Goal: Task Accomplishment & Management: Use online tool/utility

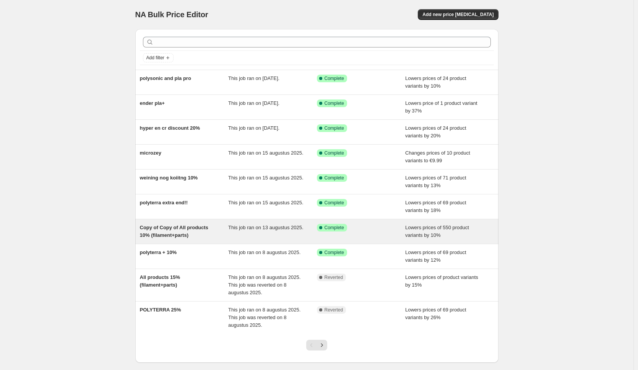
click at [182, 233] on span "Copy of Copy of All products 10% (filament+parts)" at bounding box center [174, 230] width 68 height 13
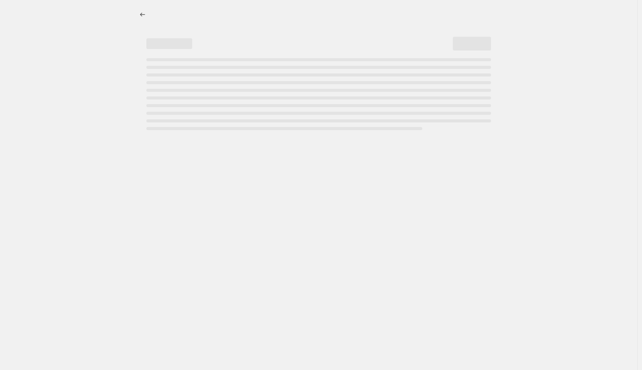
select select "percentage"
select select "collection"
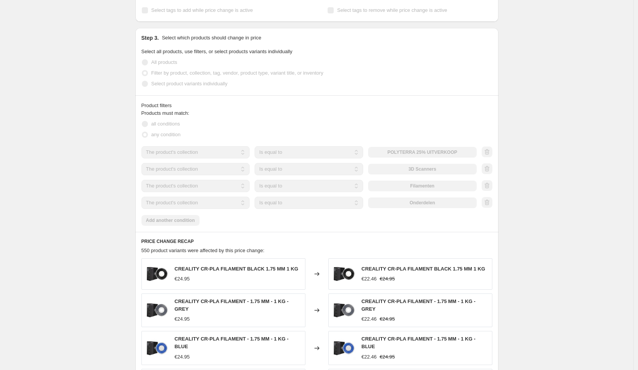
scroll to position [93, 0]
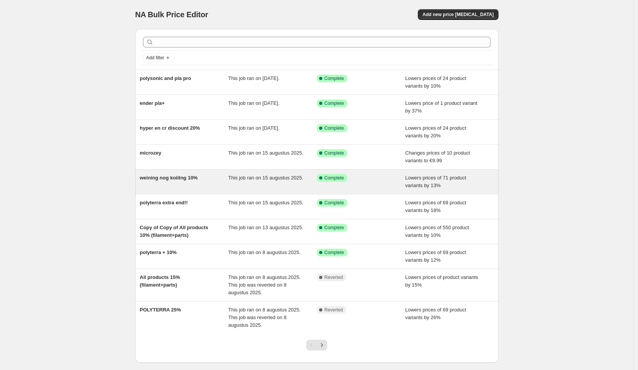
click at [188, 183] on div "weining nog koiitng 10%" at bounding box center [184, 181] width 89 height 15
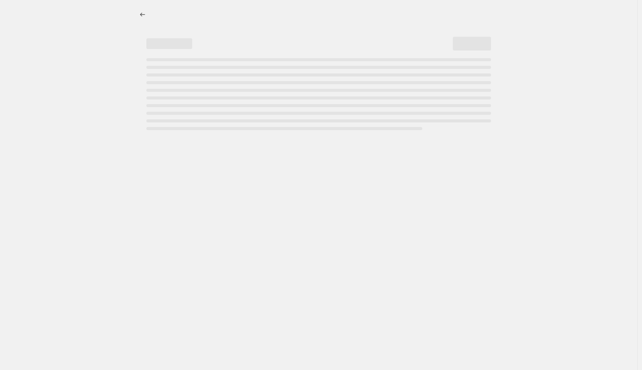
select select "percentage"
select select "collection"
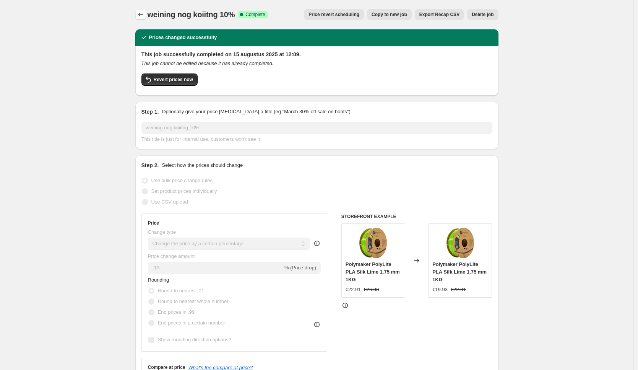
click at [142, 15] on icon "Price change jobs" at bounding box center [141, 15] width 8 height 8
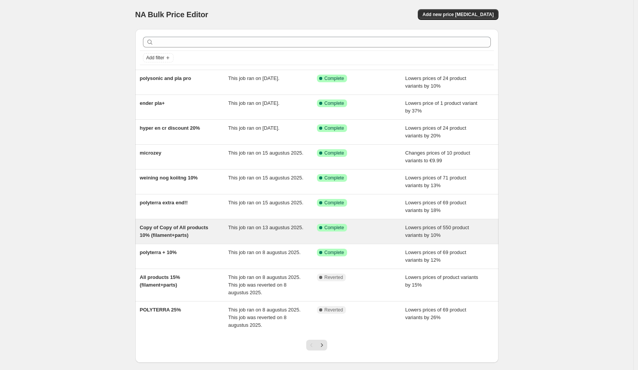
click at [276, 229] on span "This job ran on 13 augustus 2025." at bounding box center [265, 227] width 75 height 6
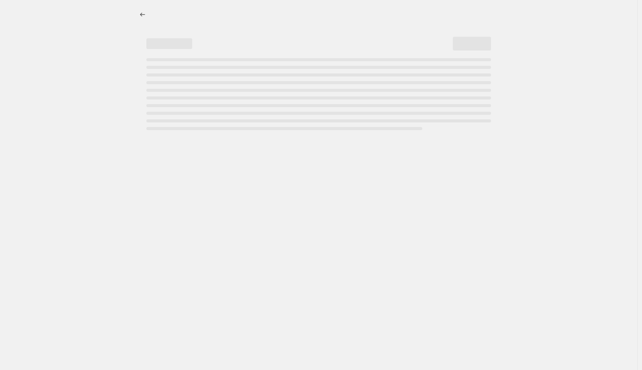
select select "percentage"
select select "collection"
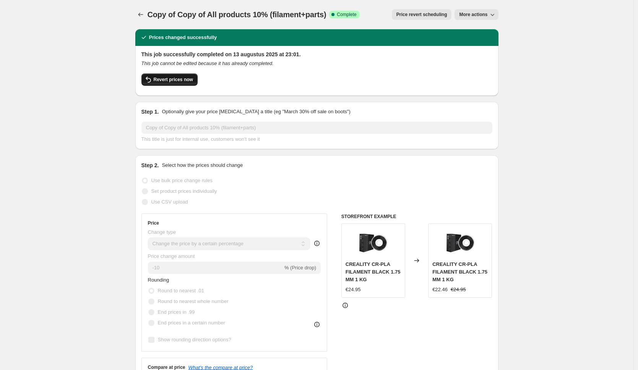
click at [180, 82] on span "Revert prices now" at bounding box center [173, 79] width 39 height 6
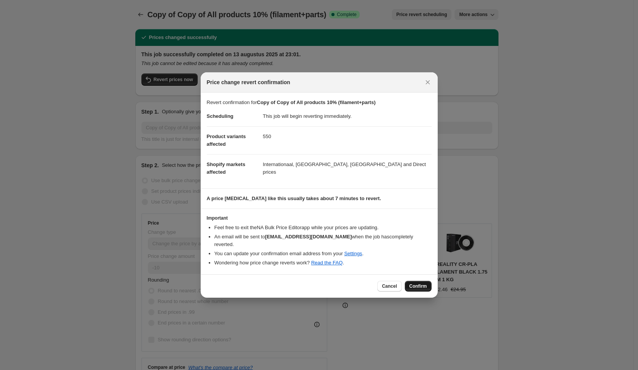
click at [415, 283] on span "Confirm" at bounding box center [419, 286] width 18 height 6
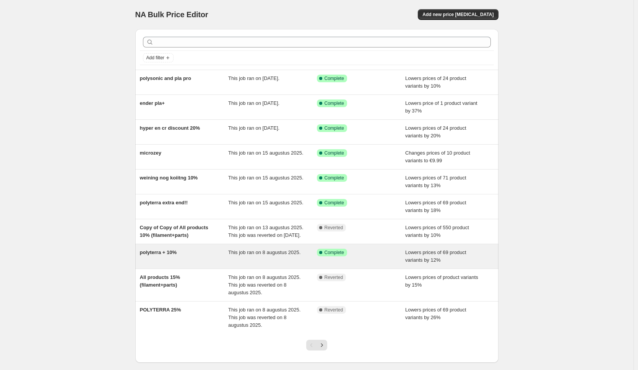
click at [201, 261] on div "polyterra + 10%" at bounding box center [184, 256] width 89 height 15
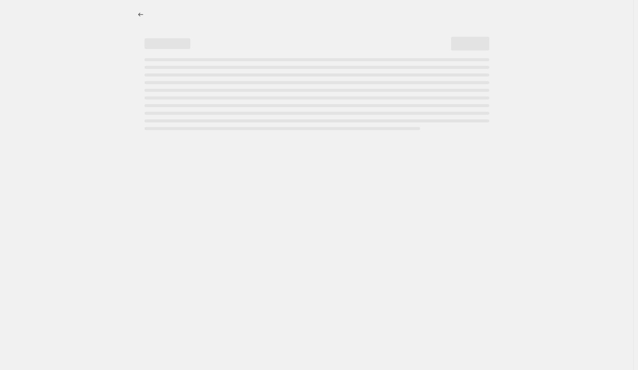
select select "percentage"
select select "collection"
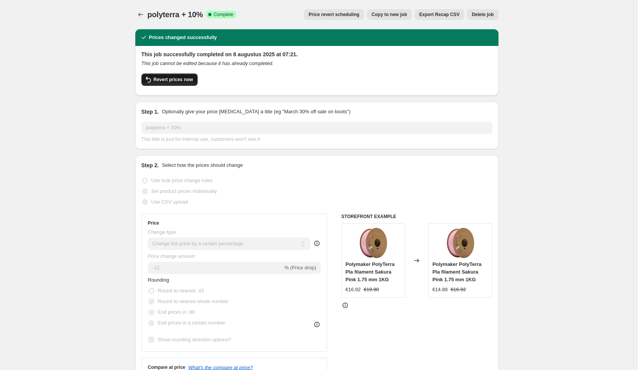
click at [177, 78] on span "Revert prices now" at bounding box center [173, 79] width 39 height 6
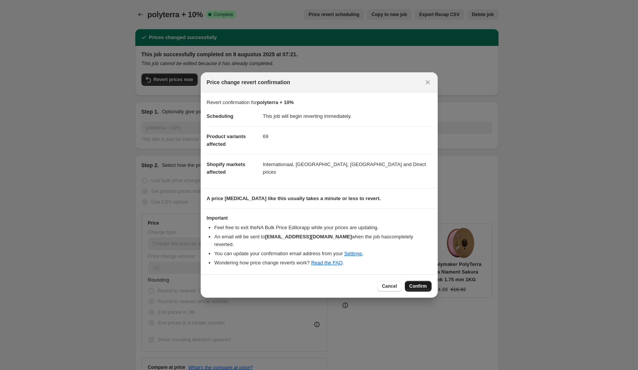
click at [411, 283] on span "Confirm" at bounding box center [419, 286] width 18 height 6
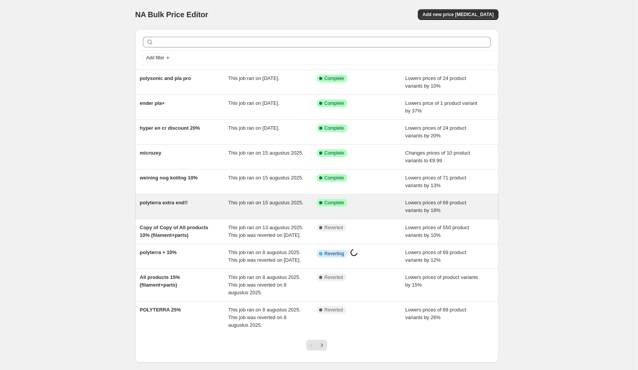
click at [273, 208] on div "This job ran on 15 augustus 2025." at bounding box center [272, 206] width 89 height 15
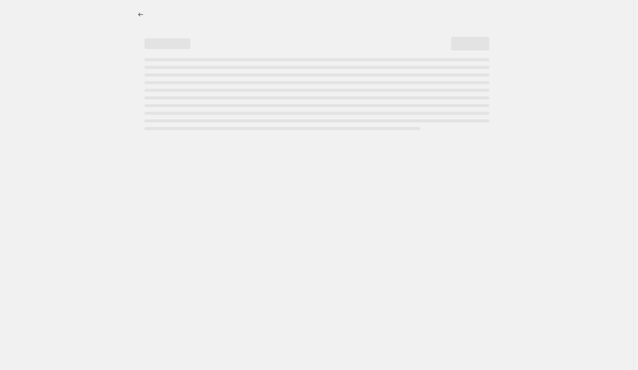
select select "percentage"
select select "collection"
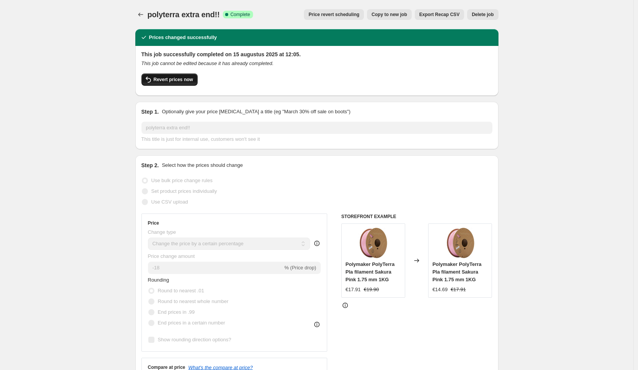
click at [175, 80] on span "Revert prices now" at bounding box center [173, 79] width 39 height 6
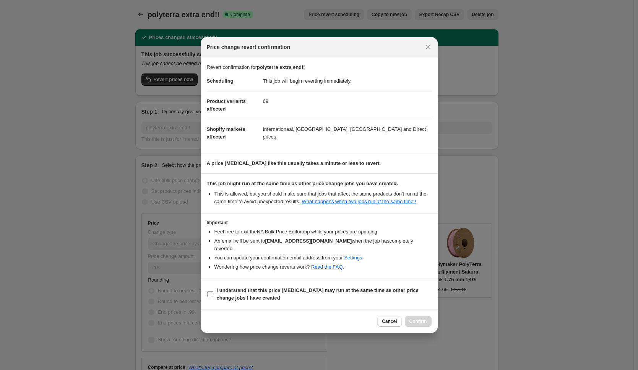
click at [277, 294] on span "I understand that this price change job may run at the same time as other price…" at bounding box center [324, 293] width 215 height 15
click at [213, 294] on input "I understand that this price change job may run at the same time as other price…" at bounding box center [210, 294] width 6 height 6
checkbox input "true"
click at [413, 318] on button "Confirm" at bounding box center [418, 321] width 27 height 11
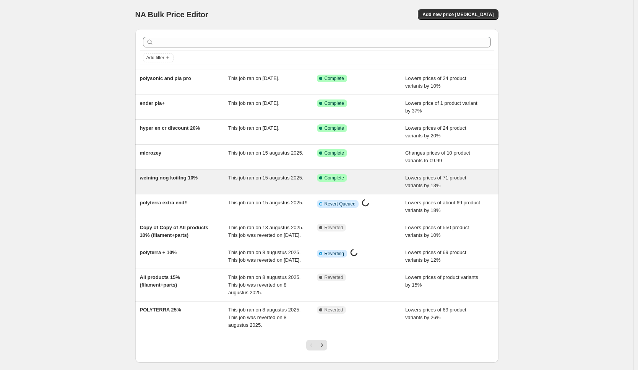
click at [269, 176] on span "This job ran on 15 augustus 2025." at bounding box center [265, 178] width 75 height 6
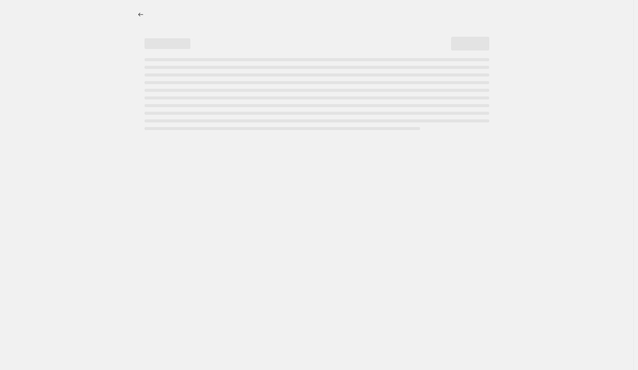
select select "percentage"
select select "collection"
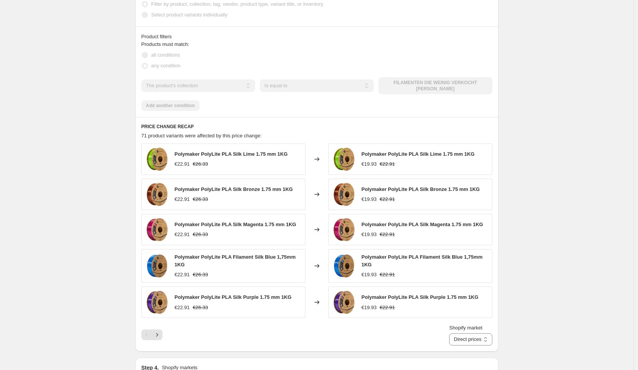
scroll to position [530, 0]
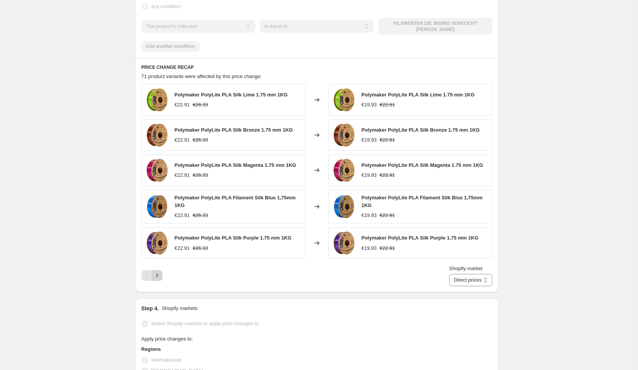
click at [154, 276] on button "Next" at bounding box center [157, 275] width 11 height 11
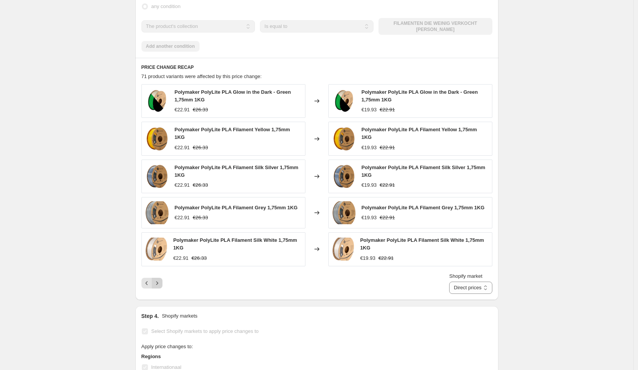
click at [161, 284] on icon "Next" at bounding box center [157, 283] width 8 height 8
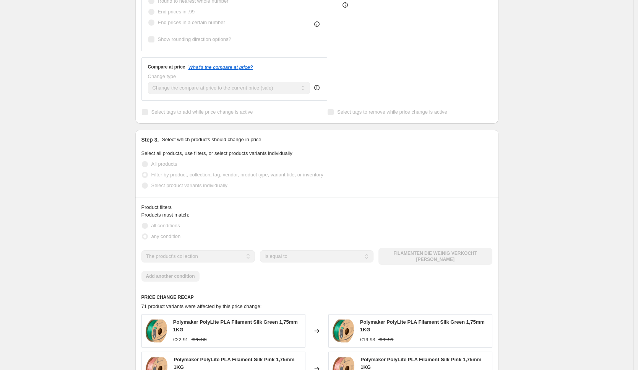
scroll to position [301, 0]
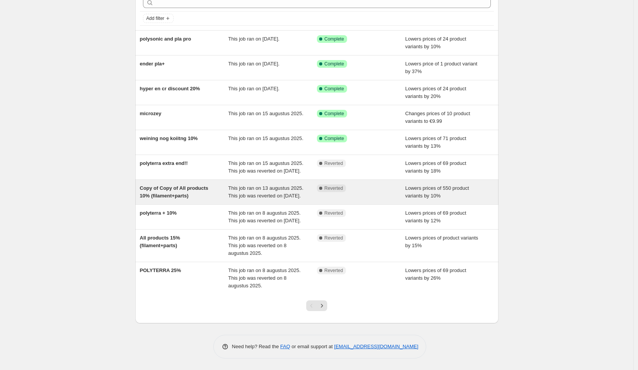
scroll to position [62, 0]
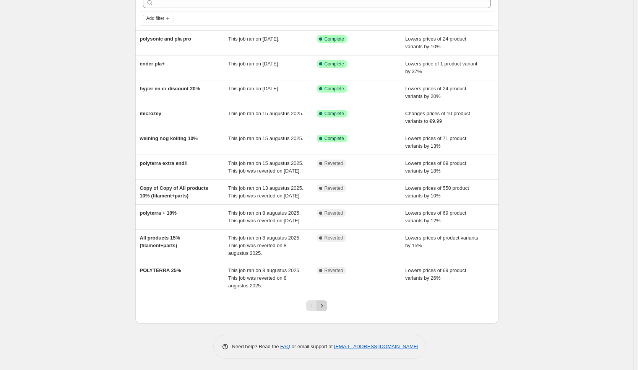
click at [326, 304] on icon "Next" at bounding box center [322, 306] width 8 height 8
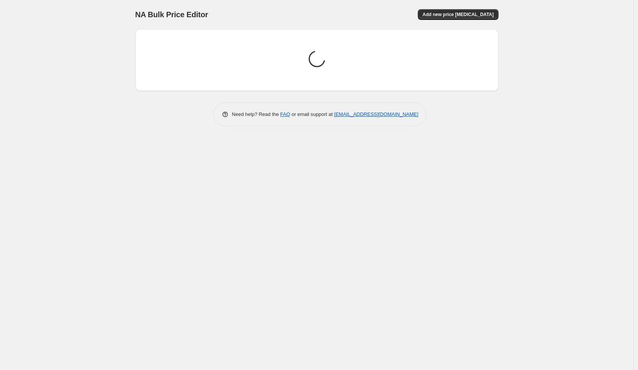
scroll to position [0, 0]
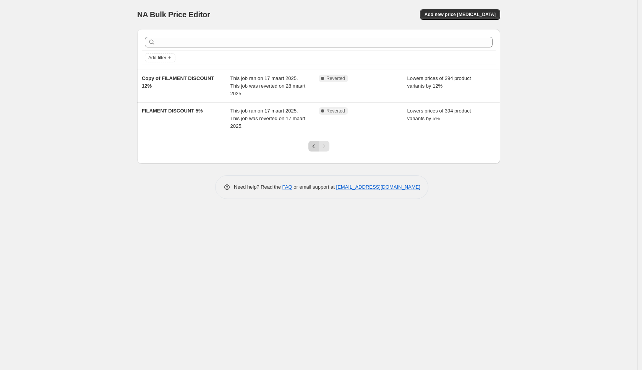
click at [314, 147] on icon "Previous" at bounding box center [313, 146] width 2 height 4
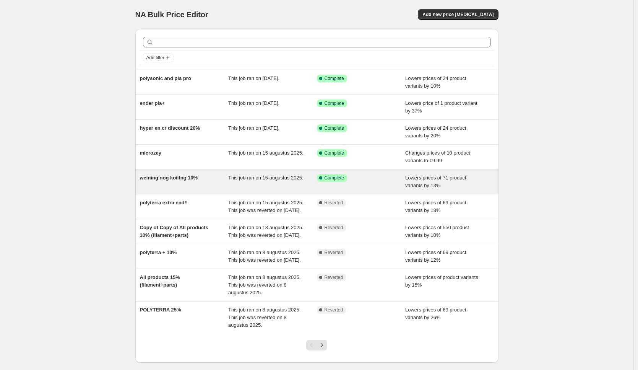
click at [274, 185] on div "This job ran on 15 augustus 2025." at bounding box center [272, 181] width 89 height 15
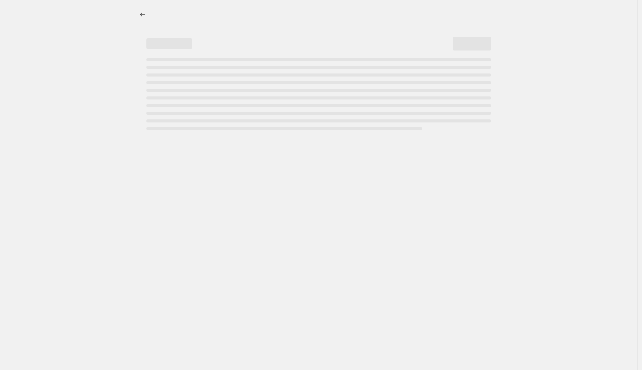
select select "percentage"
select select "collection"
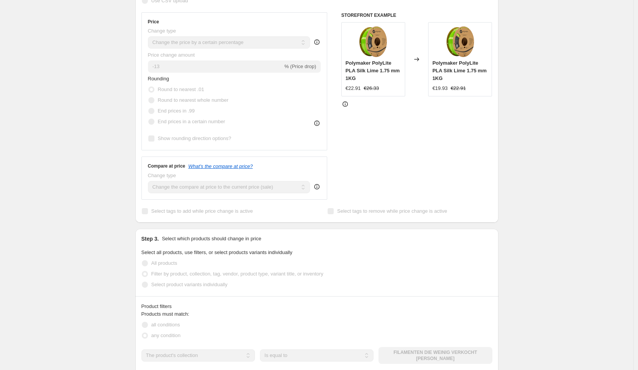
scroll to position [554, 0]
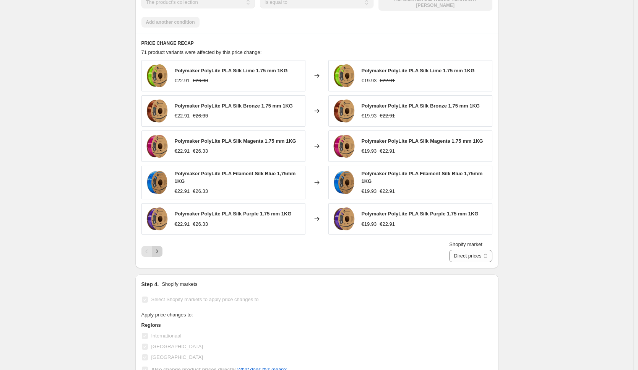
click at [163, 249] on button "Next" at bounding box center [157, 251] width 11 height 11
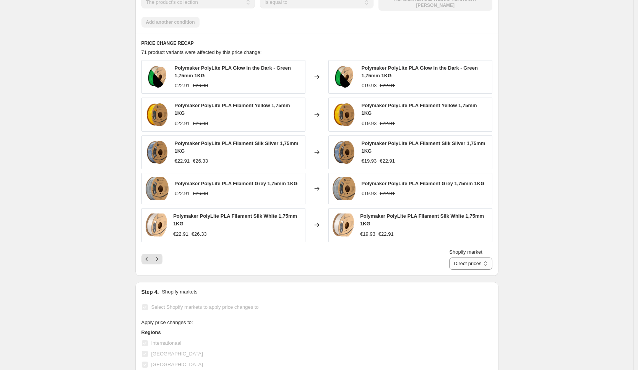
click at [164, 251] on div "Shopify market Direct prices Internationaal Nederland duitsland Direct prices" at bounding box center [316, 258] width 351 height 21
click at [161, 256] on icon "Next" at bounding box center [157, 259] width 8 height 8
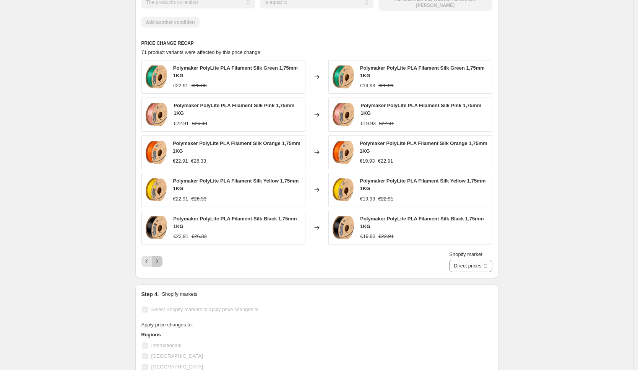
click at [163, 256] on button "Next" at bounding box center [157, 261] width 11 height 11
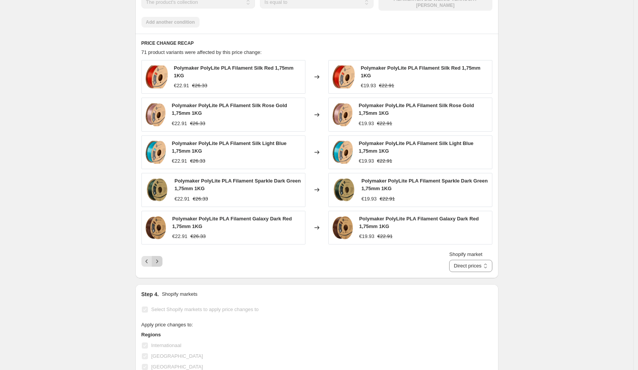
click at [161, 260] on icon "Next" at bounding box center [157, 261] width 8 height 8
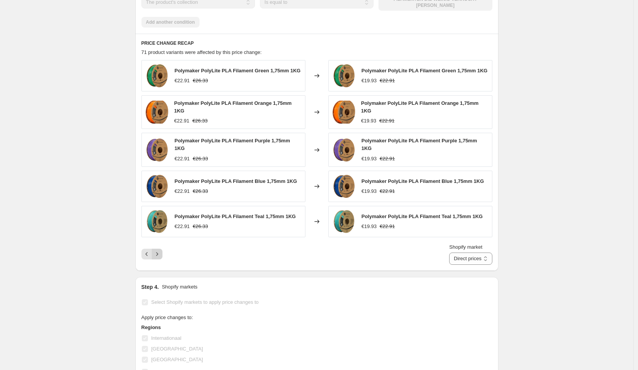
click at [163, 259] on button "Next" at bounding box center [157, 254] width 11 height 11
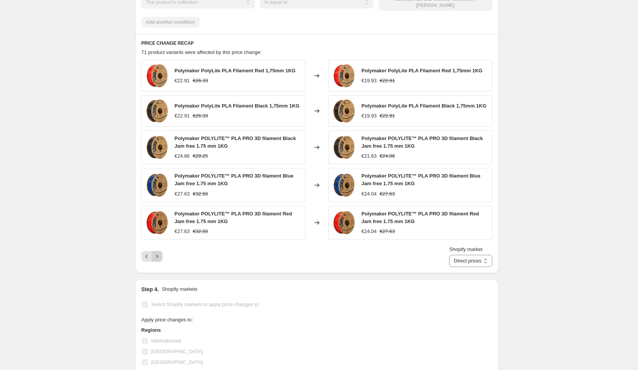
click at [163, 260] on button "Next" at bounding box center [157, 256] width 11 height 11
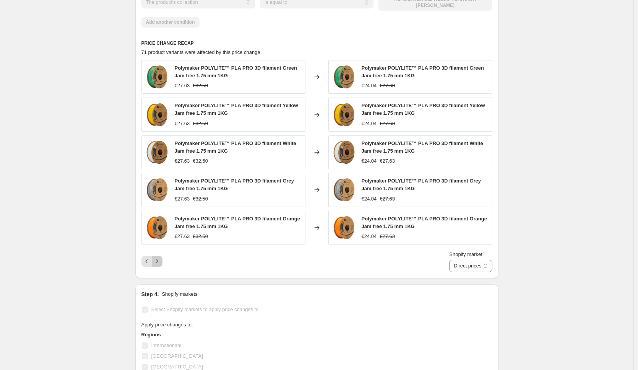
click at [161, 265] on button "Next" at bounding box center [157, 261] width 11 height 11
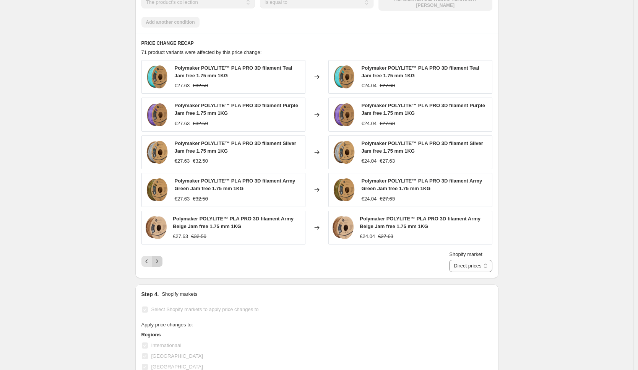
click at [163, 261] on button "Next" at bounding box center [157, 261] width 11 height 11
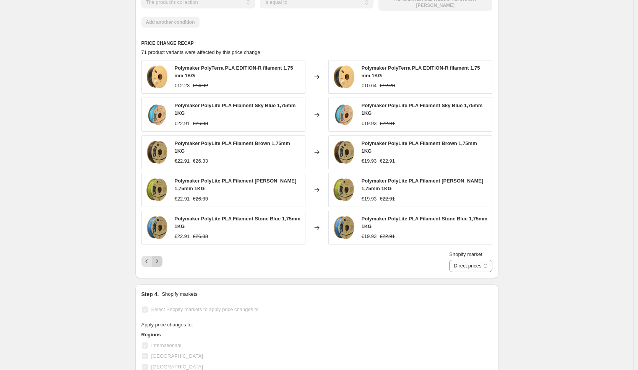
click at [163, 261] on button "Next" at bounding box center [157, 261] width 11 height 11
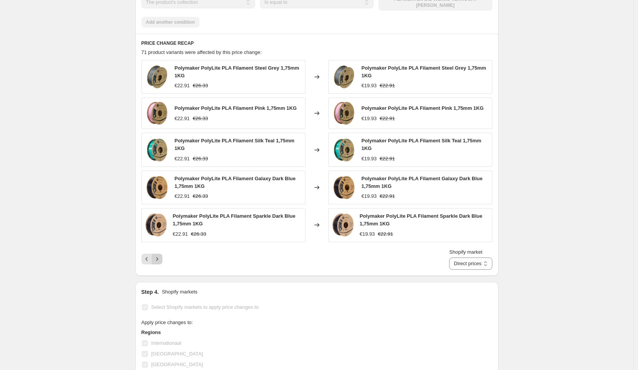
click at [163, 261] on button "Next" at bounding box center [157, 259] width 11 height 11
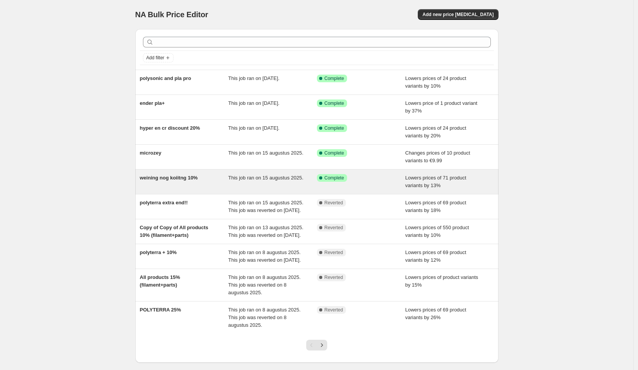
click at [388, 177] on div "Success Complete Complete" at bounding box center [355, 178] width 77 height 8
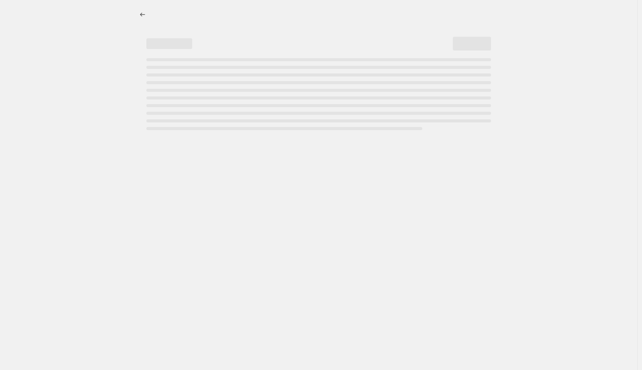
select select "percentage"
select select "collection"
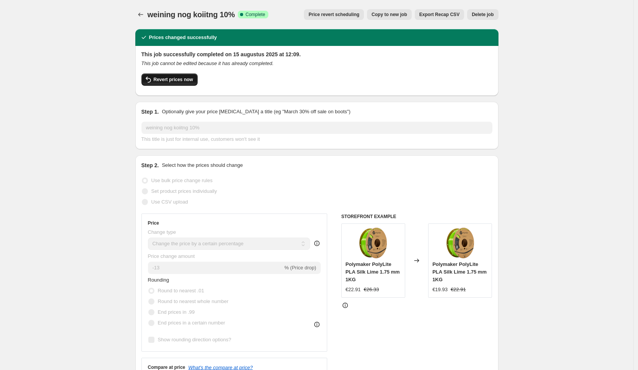
click at [189, 79] on span "Revert prices now" at bounding box center [173, 79] width 39 height 6
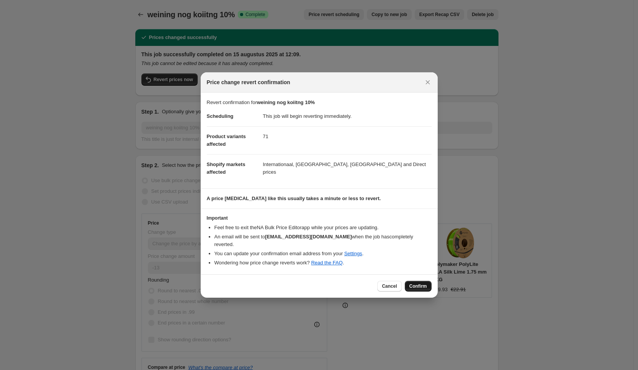
click at [420, 283] on span "Confirm" at bounding box center [419, 286] width 18 height 6
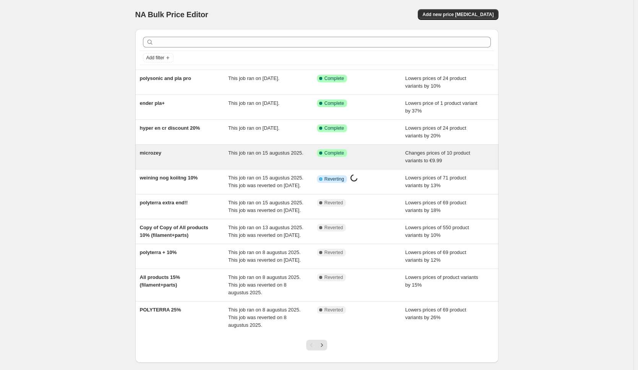
click at [368, 154] on div "Success Complete Complete" at bounding box center [355, 153] width 77 height 8
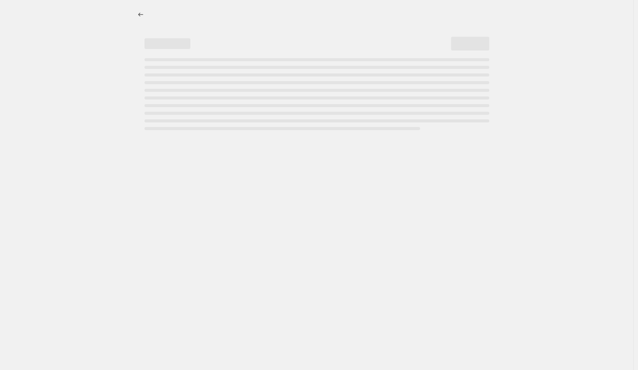
select select "vendor"
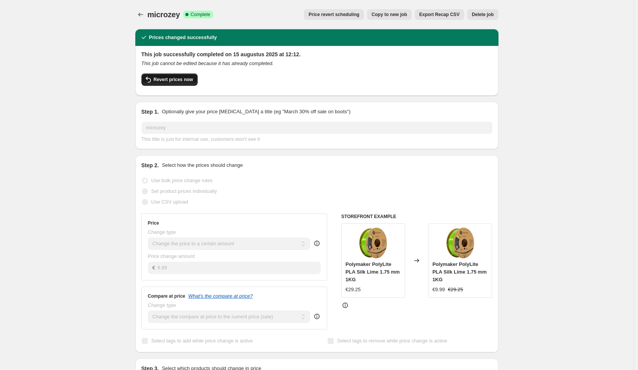
click at [190, 79] on span "Revert prices now" at bounding box center [173, 79] width 39 height 6
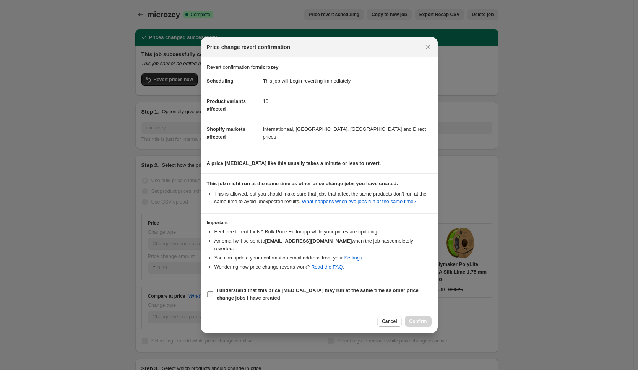
click at [260, 288] on b "I understand that this price change job may run at the same time as other price…" at bounding box center [318, 293] width 202 height 13
click at [213, 291] on input "I understand that this price change job may run at the same time as other price…" at bounding box center [210, 294] width 6 height 6
checkbox input "true"
click at [422, 322] on span "Confirm" at bounding box center [419, 321] width 18 height 6
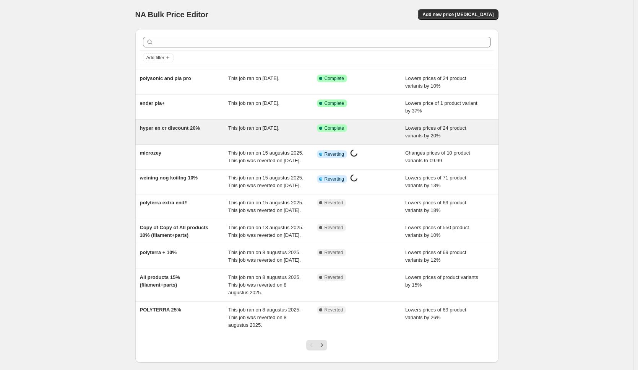
click at [354, 128] on div "Success Complete Complete" at bounding box center [355, 128] width 77 height 8
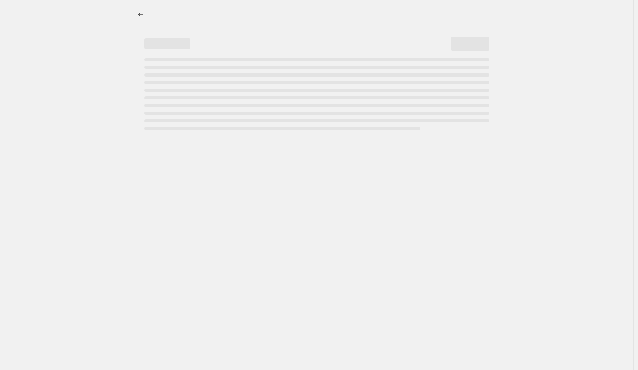
select select "percentage"
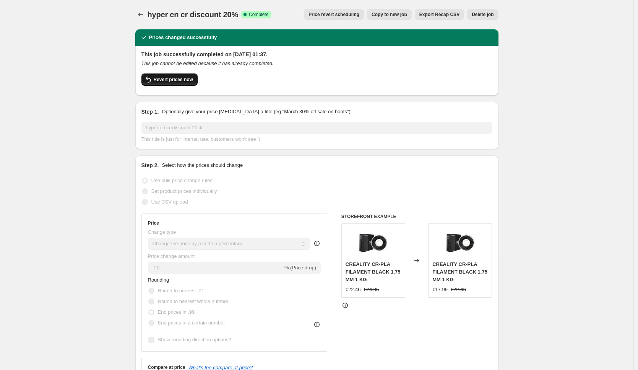
click at [186, 83] on button "Revert prices now" at bounding box center [169, 79] width 56 height 12
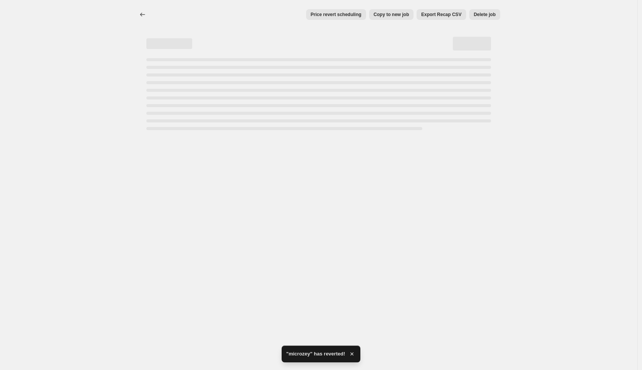
select select "percentage"
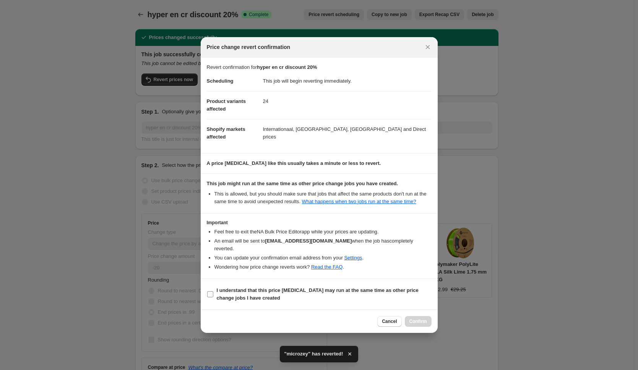
click at [265, 296] on span "I understand that this price change job may run at the same time as other price…" at bounding box center [324, 293] width 215 height 15
click at [213, 296] on input "I understand that this price change job may run at the same time as other price…" at bounding box center [210, 294] width 6 height 6
checkbox input "true"
click at [424, 319] on span "Confirm" at bounding box center [419, 321] width 18 height 6
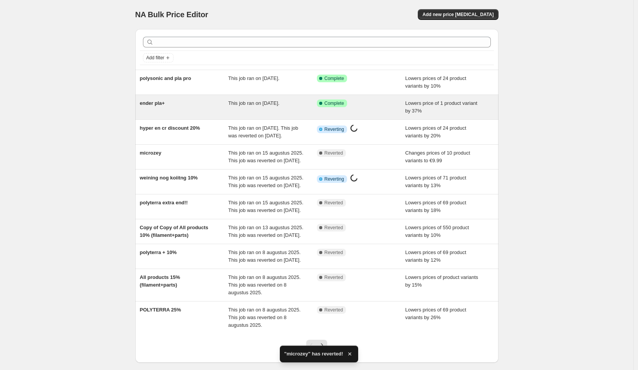
click at [223, 107] on div "ender pla+" at bounding box center [184, 106] width 89 height 15
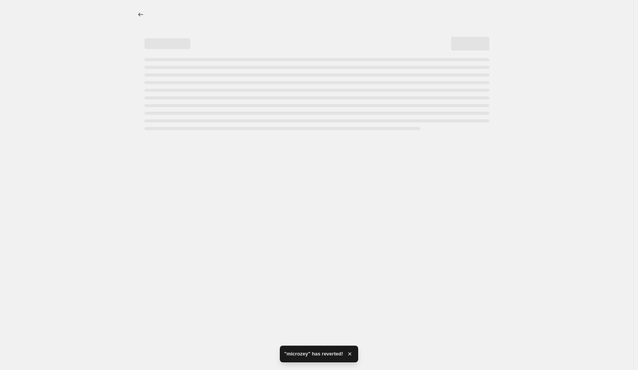
select select "percentage"
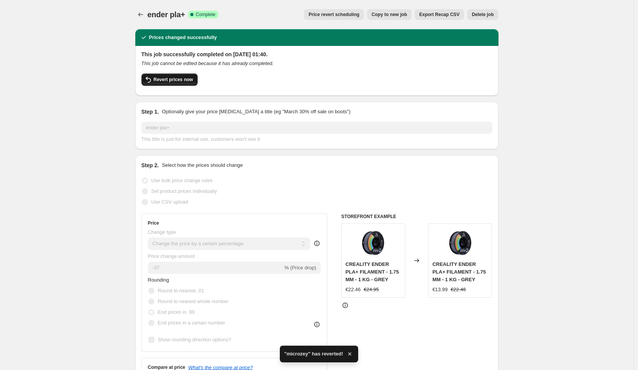
click at [176, 80] on span "Revert prices now" at bounding box center [173, 79] width 39 height 6
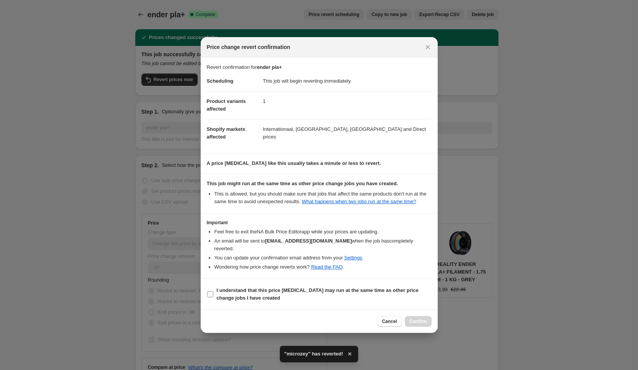
click at [280, 292] on b "I understand that this price change job may run at the same time as other price…" at bounding box center [318, 293] width 202 height 13
click at [213, 292] on input "I understand that this price change job may run at the same time as other price…" at bounding box center [210, 294] width 6 height 6
checkbox input "true"
click at [424, 319] on span "Confirm" at bounding box center [419, 321] width 18 height 6
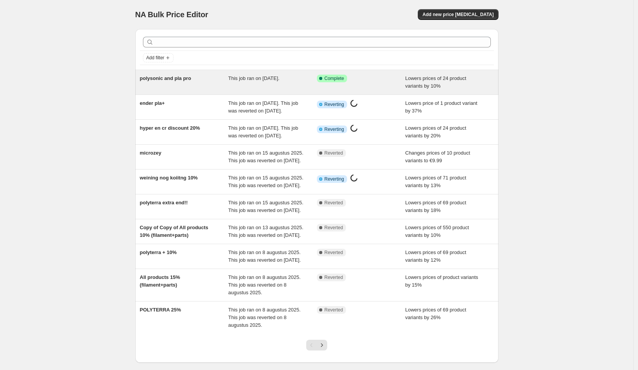
click at [245, 81] on div "This job ran on 3 september 2025." at bounding box center [272, 82] width 89 height 15
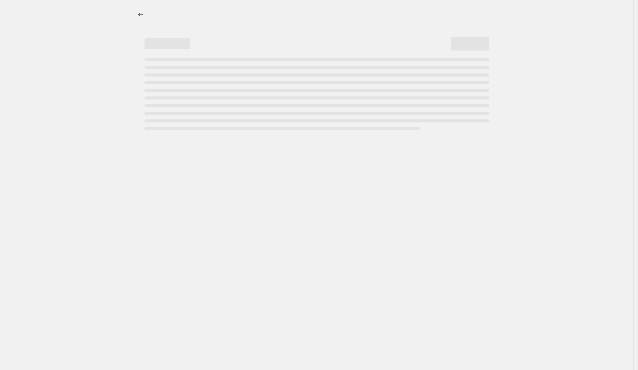
select select "percentage"
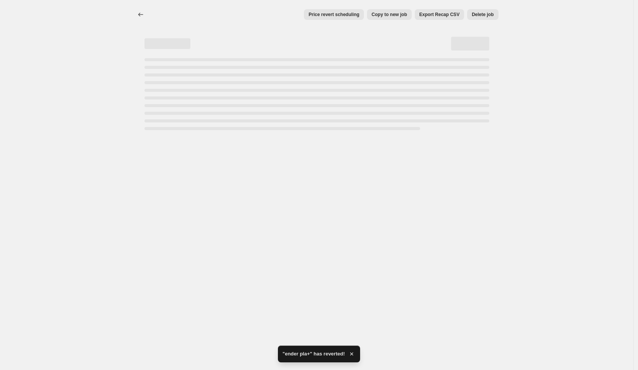
select select "percentage"
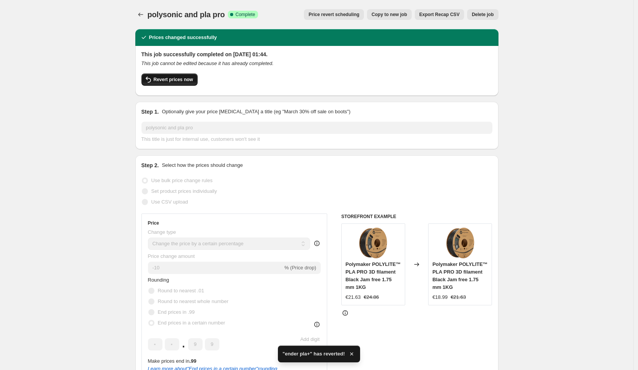
click at [176, 80] on span "Revert prices now" at bounding box center [173, 79] width 39 height 6
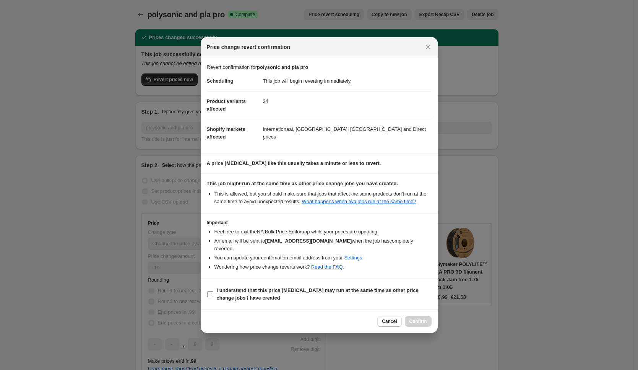
click at [296, 291] on b "I understand that this price change job may run at the same time as other price…" at bounding box center [318, 293] width 202 height 13
click at [213, 291] on input "I understand that this price change job may run at the same time as other price…" at bounding box center [210, 294] width 6 height 6
checkbox input "true"
click at [418, 323] on span "Confirm" at bounding box center [419, 321] width 18 height 6
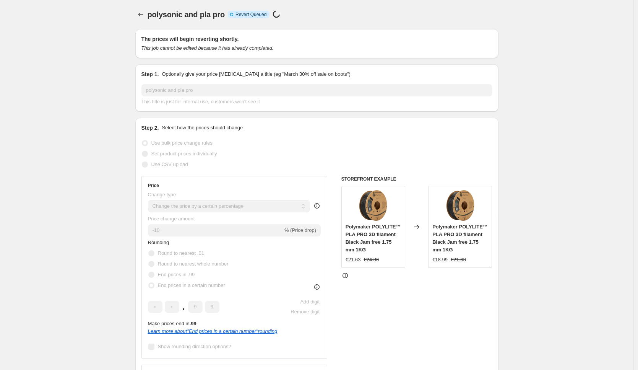
select select "percentage"
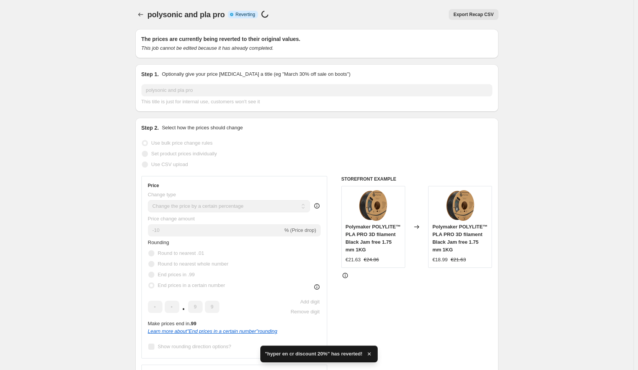
select select "percentage"
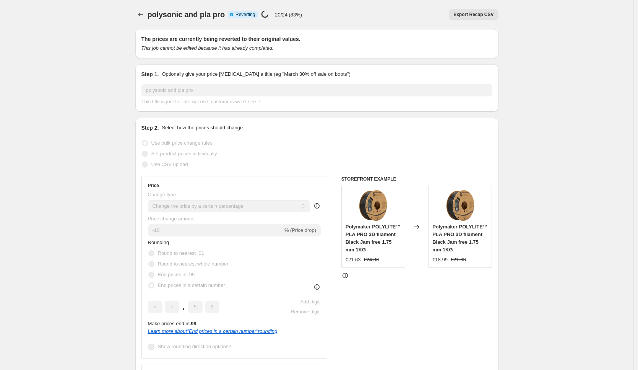
select select "percentage"
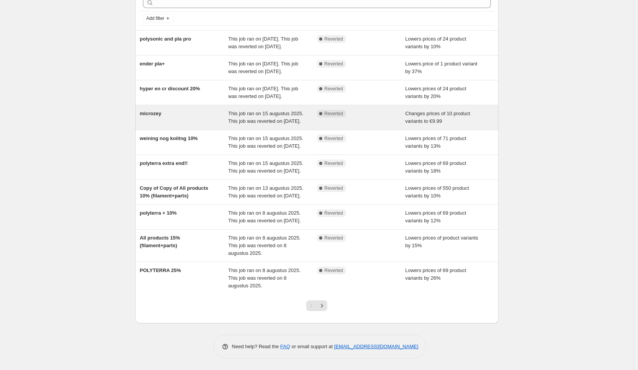
scroll to position [101, 0]
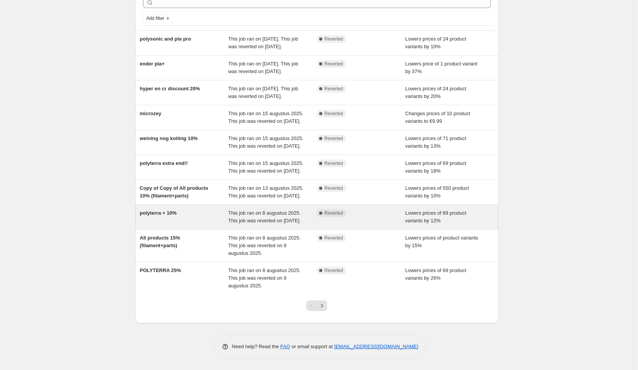
click at [291, 219] on div "This job ran on 8 augustus 2025. This job was reverted on [DATE]." at bounding box center [272, 216] width 89 height 15
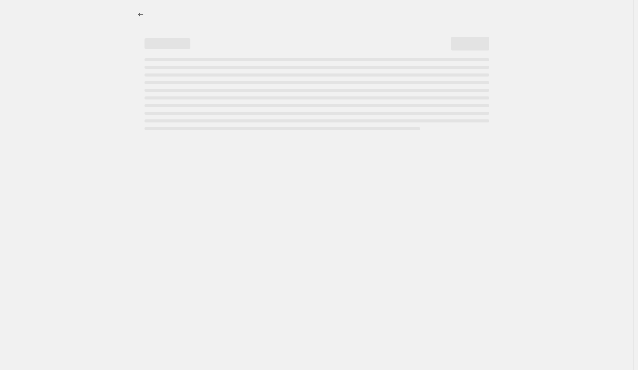
select select "percentage"
select select "collection"
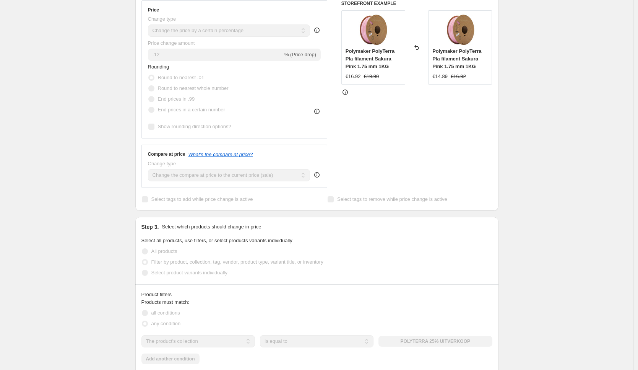
scroll to position [42, 0]
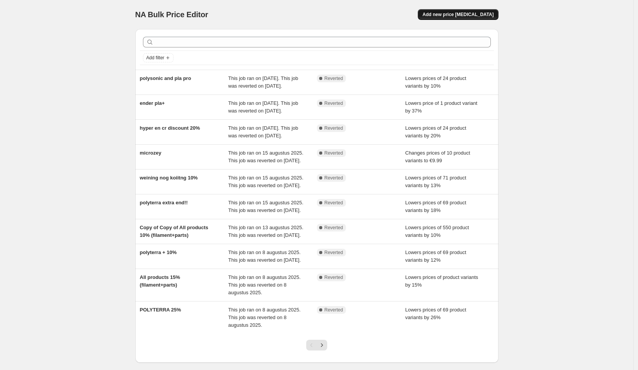
click at [463, 11] on span "Add new price [MEDICAL_DATA]" at bounding box center [458, 14] width 71 height 6
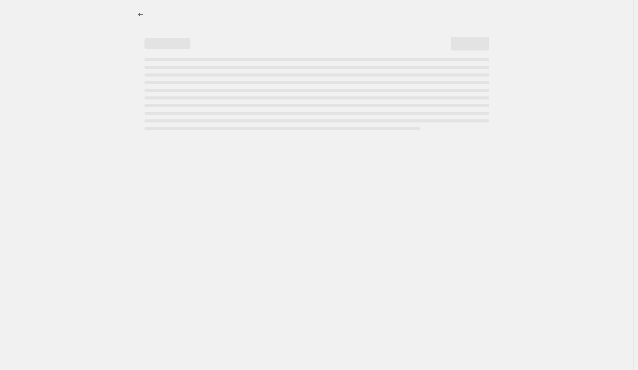
select select "percentage"
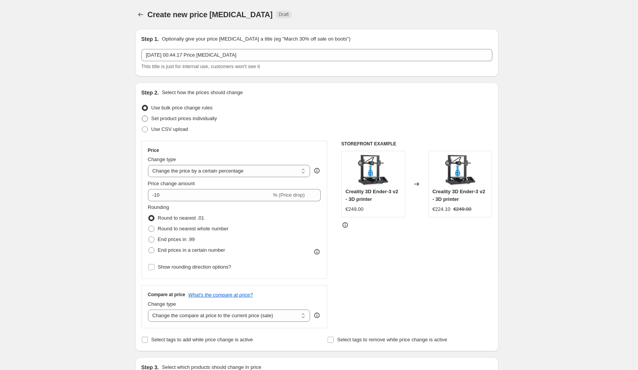
click at [167, 119] on span "Set product prices individually" at bounding box center [184, 118] width 66 height 6
click at [142, 116] on input "Set product prices individually" at bounding box center [142, 115] width 0 height 0
radio input "true"
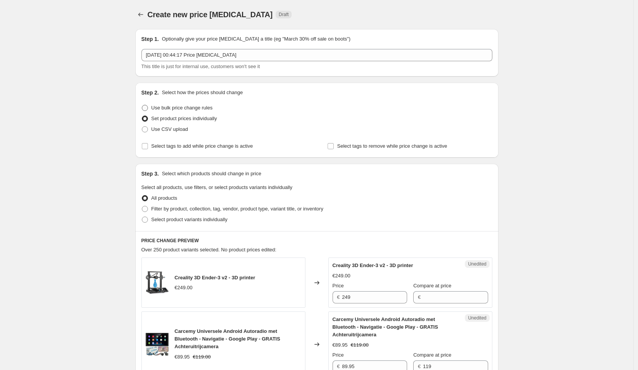
click at [173, 108] on span "Use bulk price change rules" at bounding box center [181, 108] width 61 height 6
click at [142, 105] on input "Use bulk price change rules" at bounding box center [142, 105] width 0 height 0
radio input "true"
select select "percentage"
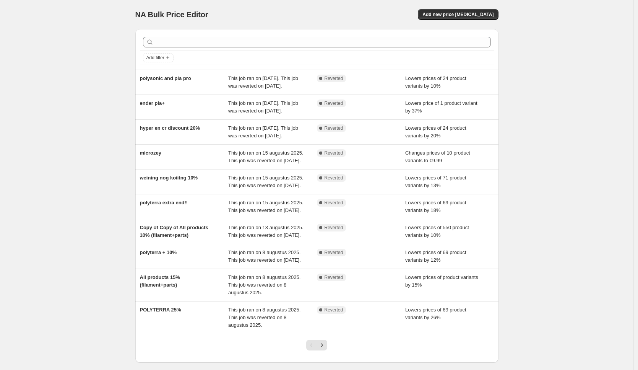
click at [549, 232] on div "NA Bulk Price Editor. This page is ready NA Bulk Price Editor Add new price [ME…" at bounding box center [317, 204] width 634 height 409
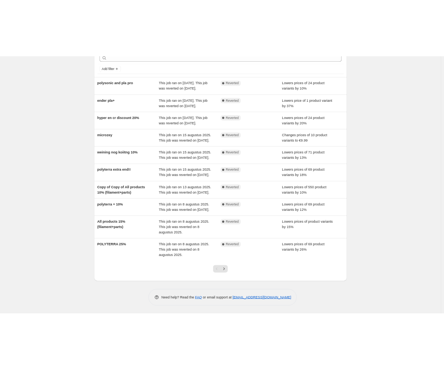
scroll to position [101, 0]
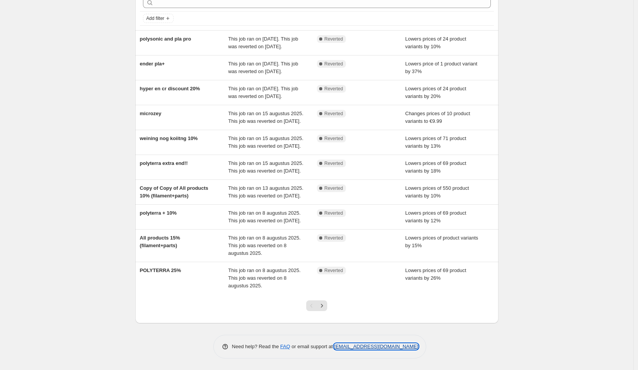
click at [354, 345] on link "[EMAIL_ADDRESS][DOMAIN_NAME]" at bounding box center [376, 346] width 84 height 6
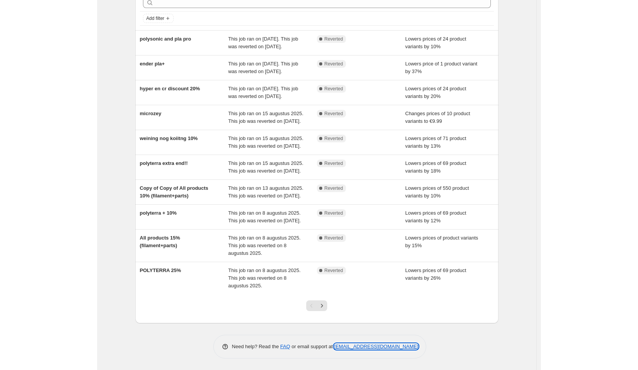
scroll to position [0, 0]
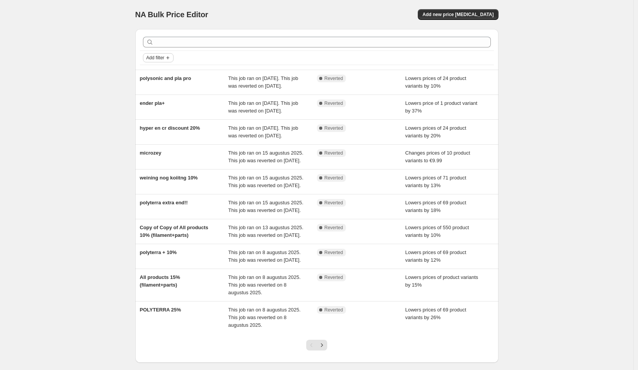
click at [164, 60] on span "Add filter" at bounding box center [155, 58] width 18 height 6
click at [116, 92] on div "NA Bulk Price Editor. This page is ready NA Bulk Price Editor Add new price [ME…" at bounding box center [317, 204] width 634 height 409
click at [150, 57] on span "Add filter" at bounding box center [155, 58] width 18 height 6
click at [156, 70] on span "Job status" at bounding box center [160, 73] width 23 height 6
click at [169, 109] on span "Complete" at bounding box center [169, 106] width 21 height 6
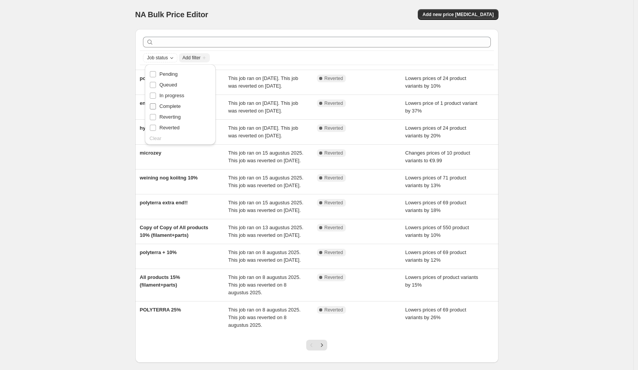
click at [156, 109] on input "Complete" at bounding box center [153, 106] width 6 height 6
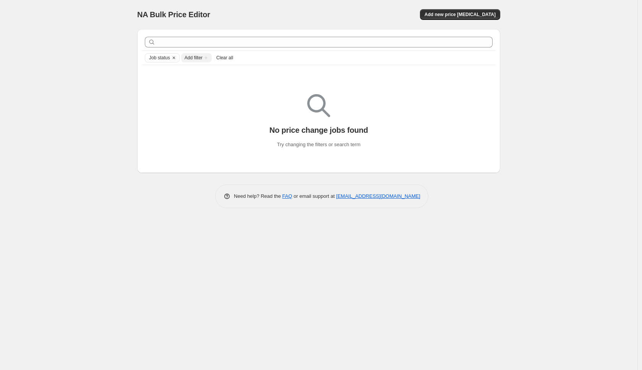
click at [226, 58] on span "Clear all" at bounding box center [224, 58] width 17 height 6
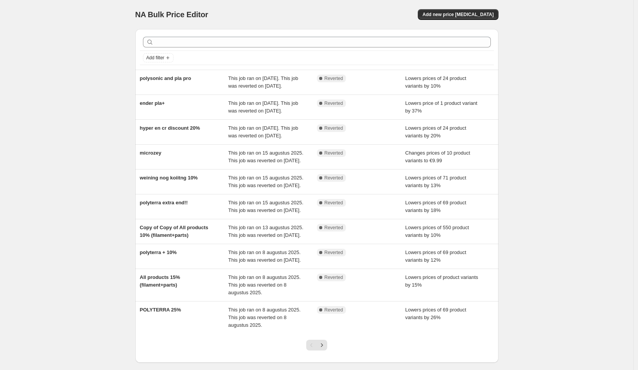
click at [536, 123] on div "NA Bulk Price Editor. This page is ready NA Bulk Price Editor Add new price cha…" at bounding box center [317, 204] width 634 height 409
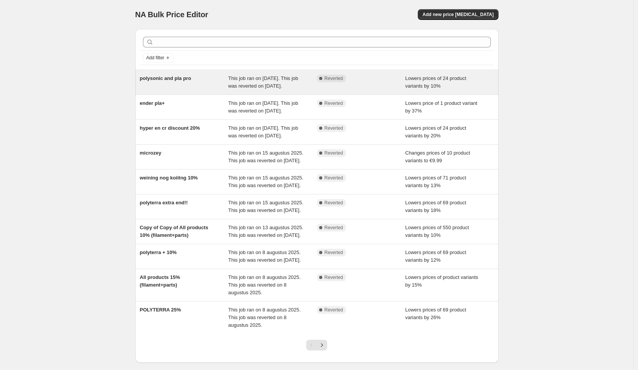
click at [268, 90] on div "This job ran on [DATE]. This job was reverted on [DATE]." at bounding box center [272, 82] width 89 height 15
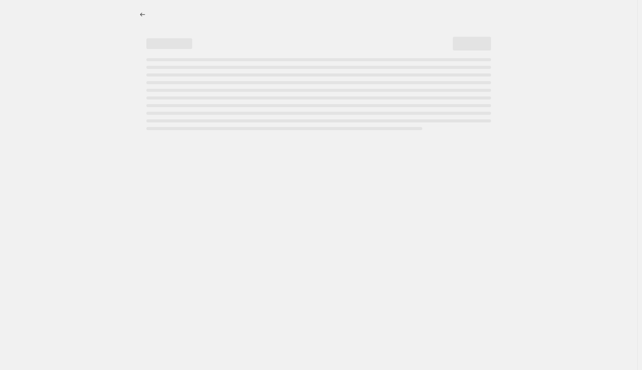
select select "percentage"
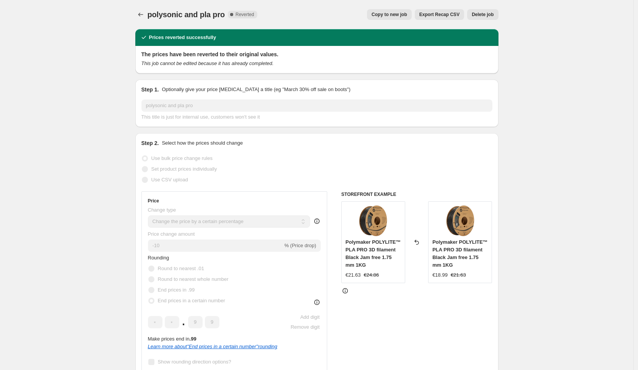
click at [481, 14] on span "Delete job" at bounding box center [483, 14] width 22 height 6
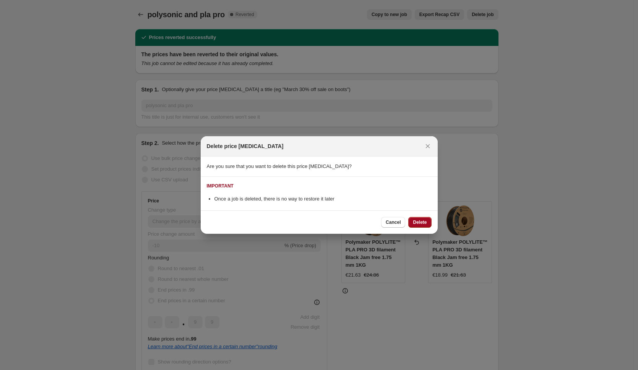
click at [416, 218] on button "Delete" at bounding box center [419, 222] width 23 height 11
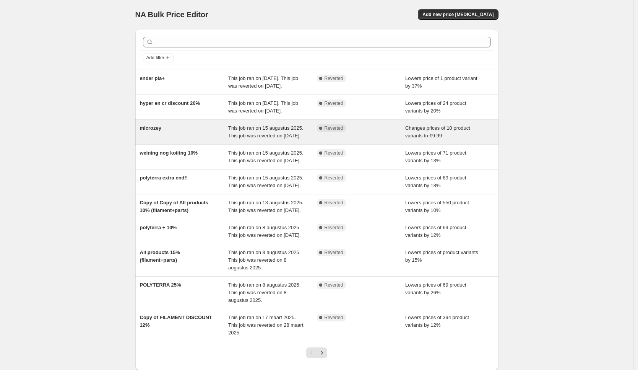
scroll to position [101, 0]
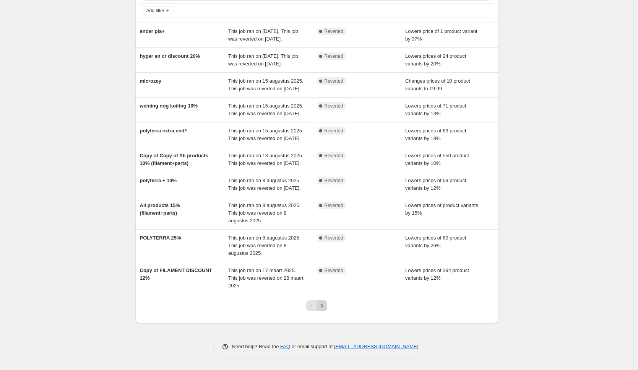
click at [322, 304] on icon "Next" at bounding box center [322, 306] width 8 height 8
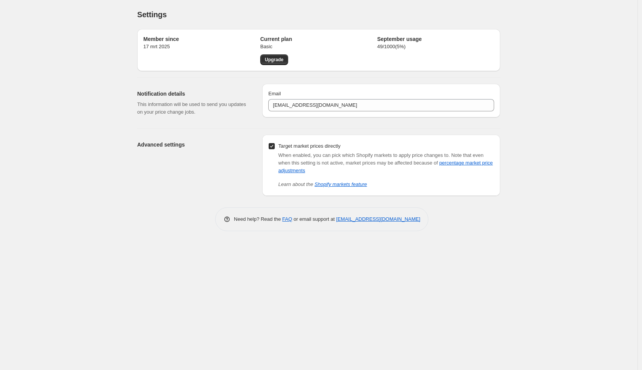
click at [397, 40] on h2 "September usage" at bounding box center [435, 39] width 117 height 8
